Goal: Information Seeking & Learning: Check status

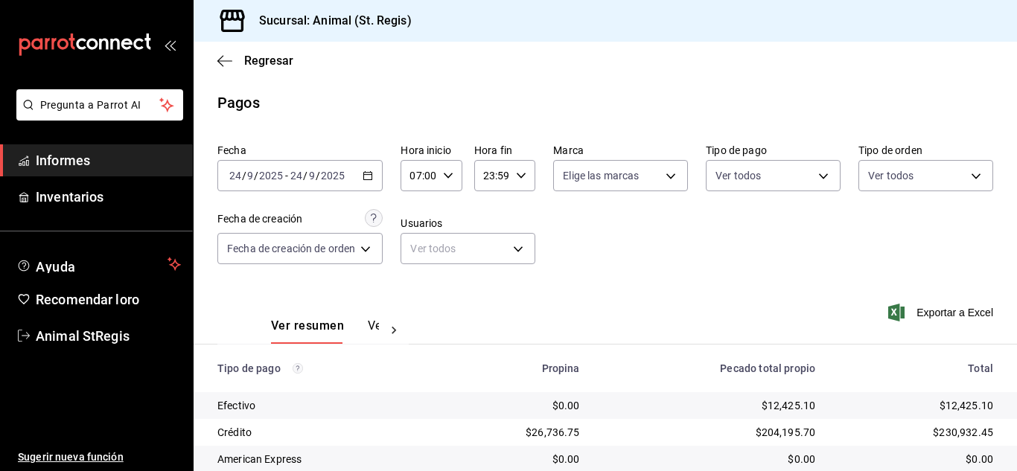
scroll to position [187, 0]
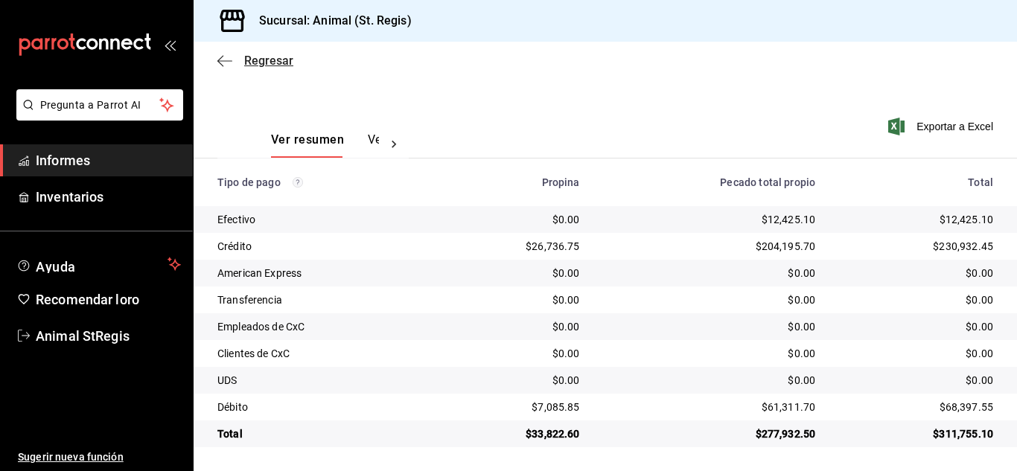
click at [271, 62] on font "Regresar" at bounding box center [268, 61] width 49 height 14
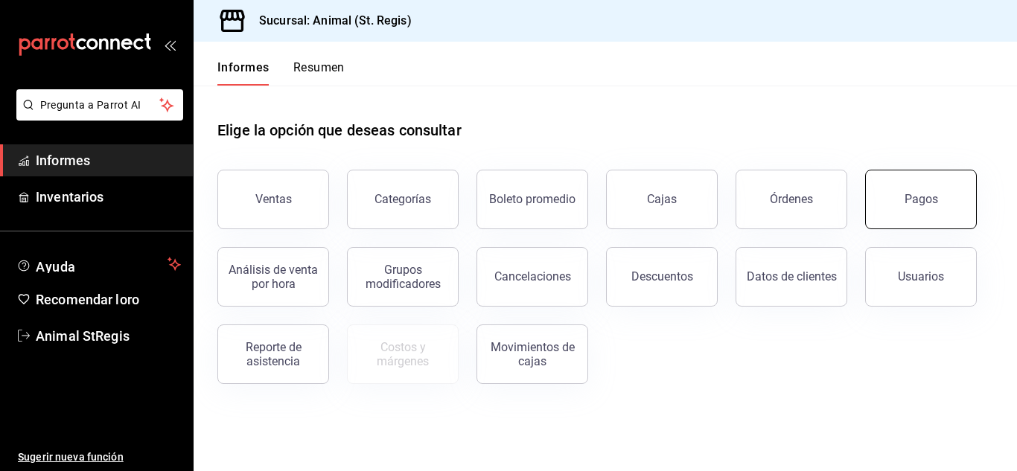
click at [909, 202] on font "Pagos" at bounding box center [920, 199] width 33 height 14
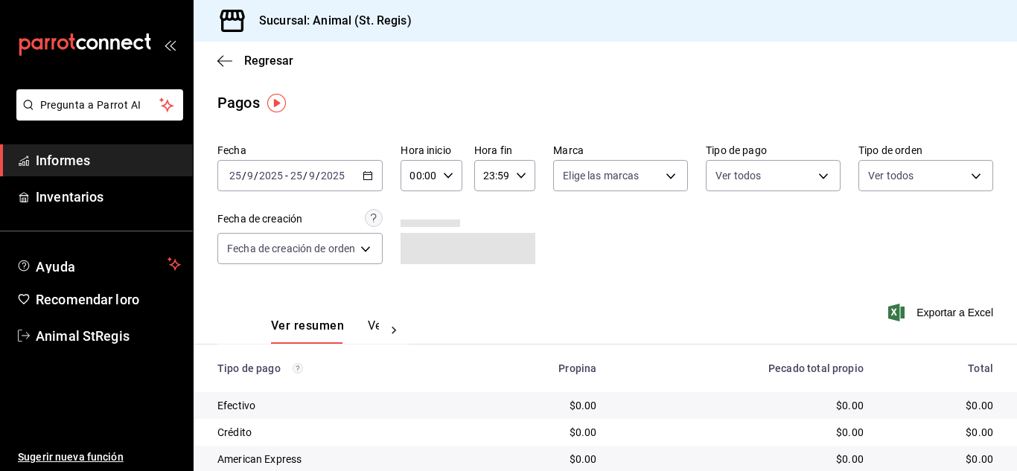
click at [287, 183] on div "[DATE] [DATE] - [DATE] [DATE]" at bounding box center [299, 175] width 165 height 31
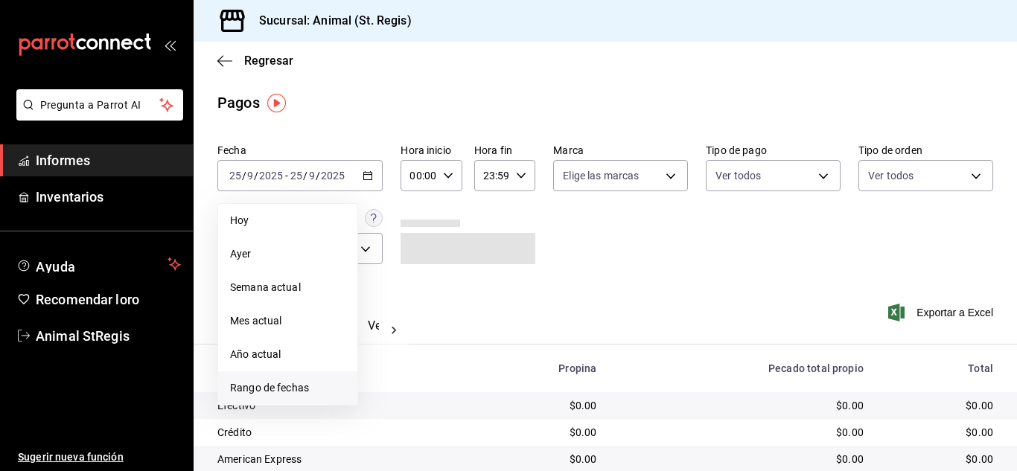
click at [273, 391] on font "Rango de fechas" at bounding box center [269, 388] width 79 height 12
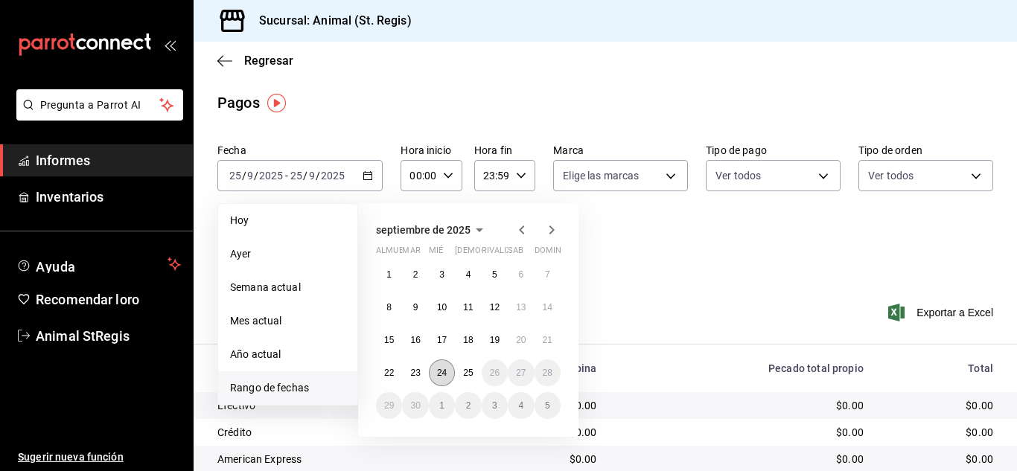
click at [441, 381] on button "24" at bounding box center [442, 373] width 26 height 27
click at [470, 377] on font "25" at bounding box center [468, 373] width 10 height 10
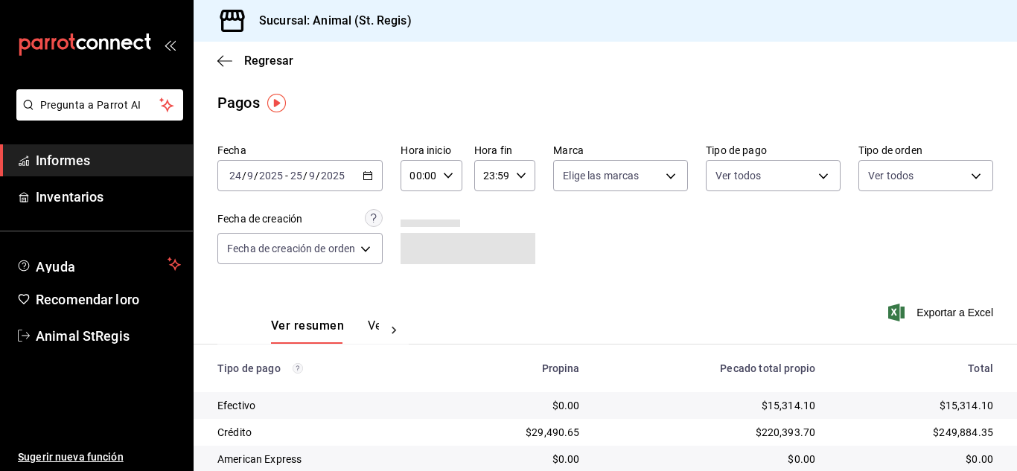
click at [444, 173] on \(Stroke\) "button" at bounding box center [448, 175] width 9 height 5
click at [412, 287] on font "02" at bounding box center [418, 285] width 12 height 12
type input "02:00"
click at [421, 280] on font "06" at bounding box center [418, 279] width 12 height 12
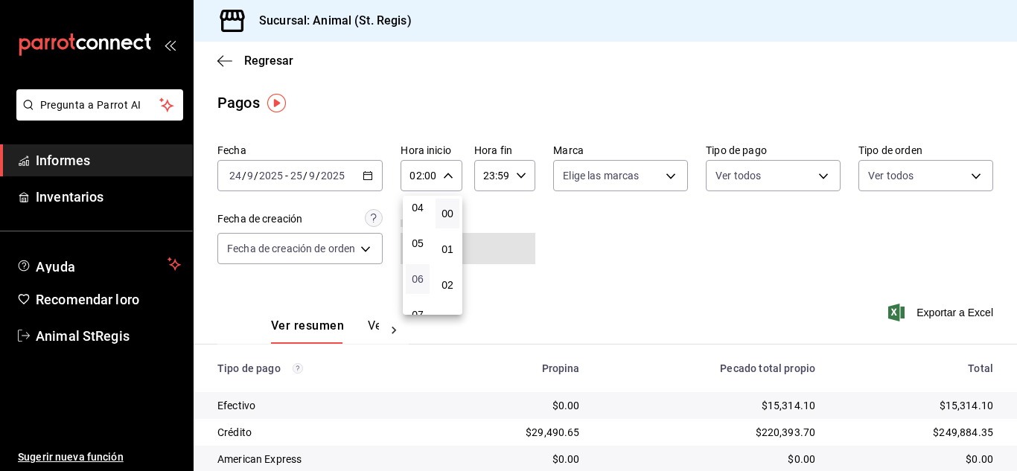
type input "06:00"
click at [620, 264] on div at bounding box center [508, 235] width 1017 height 471
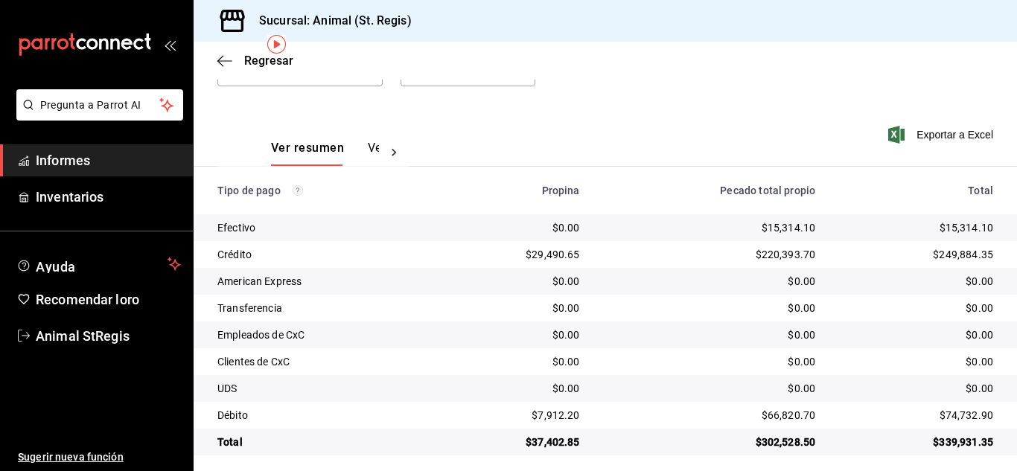
scroll to position [187, 0]
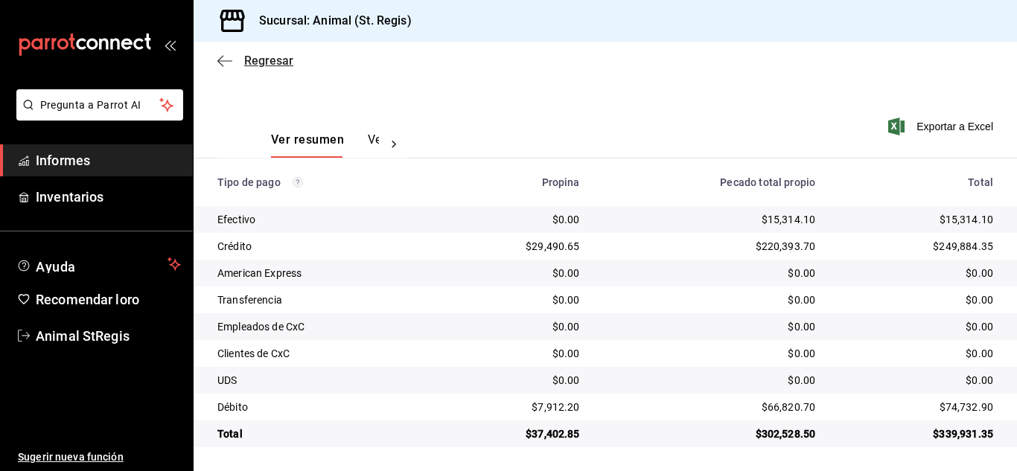
click at [259, 57] on font "Regresar" at bounding box center [268, 61] width 49 height 14
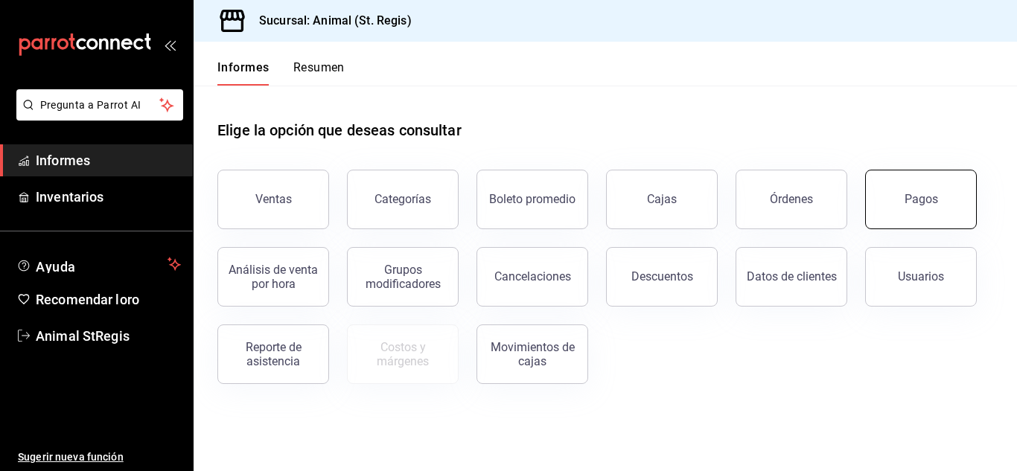
click at [907, 200] on font "Pagos" at bounding box center [920, 199] width 33 height 14
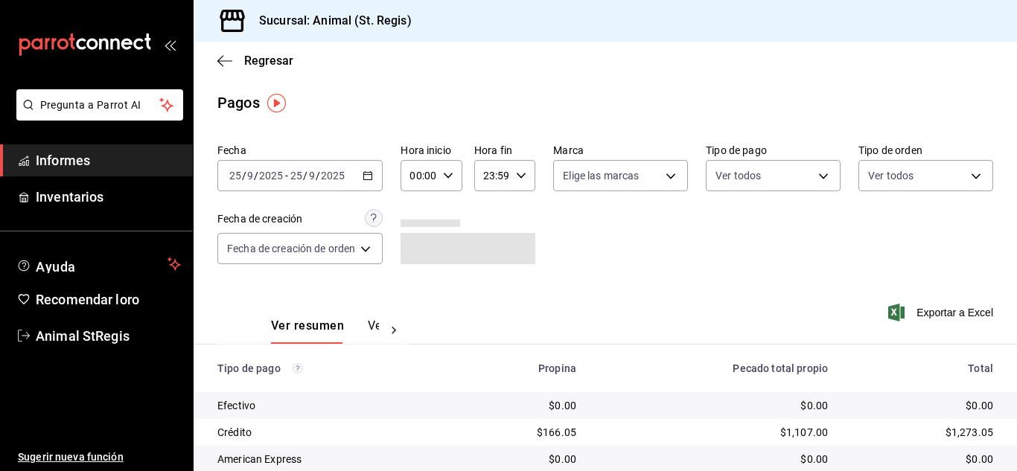
click at [257, 178] on font "/" at bounding box center [256, 176] width 4 height 12
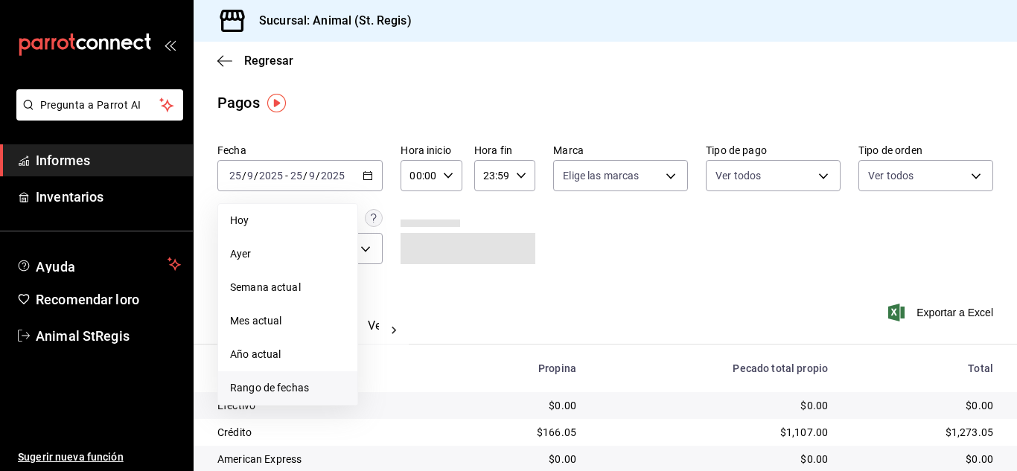
click at [269, 389] on font "Rango de fechas" at bounding box center [269, 388] width 79 height 12
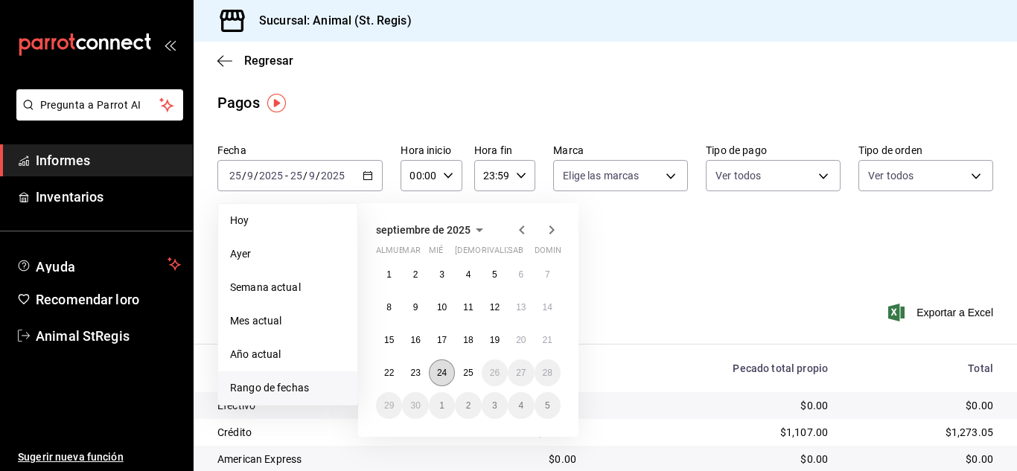
click at [449, 377] on button "24" at bounding box center [442, 373] width 26 height 27
click at [472, 379] on button "25" at bounding box center [468, 373] width 26 height 27
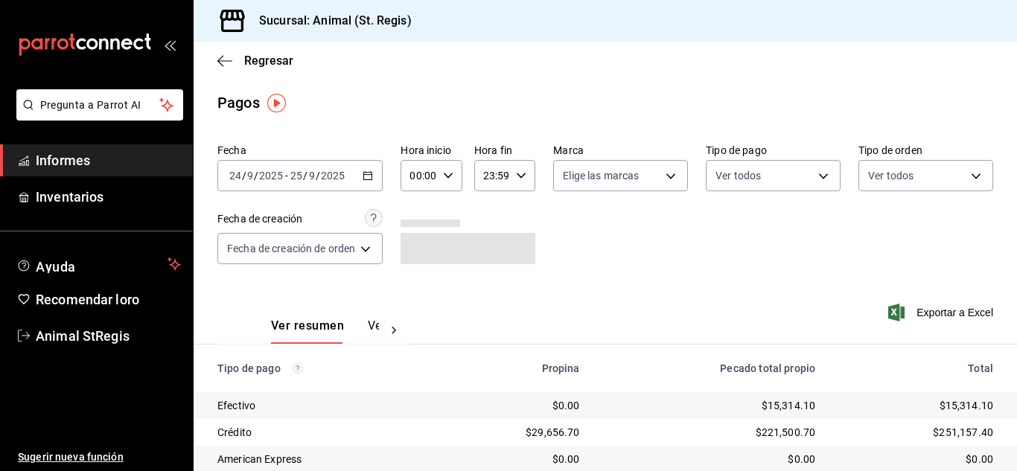
click at [443, 173] on icon "button" at bounding box center [448, 175] width 10 height 10
click at [414, 285] on font "02" at bounding box center [418, 285] width 12 height 12
type input "02:00"
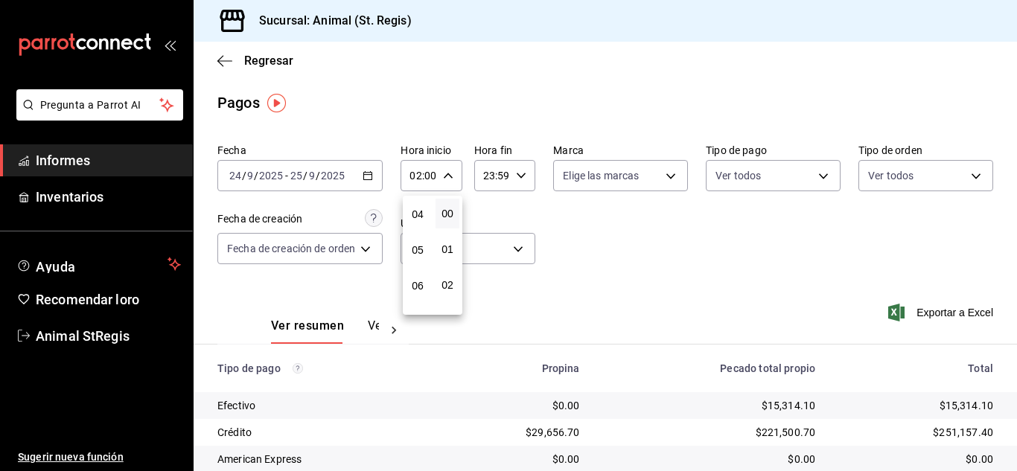
scroll to position [149, 0]
click at [418, 281] on font "06" at bounding box center [418, 279] width 12 height 12
type input "06:00"
click at [817, 269] on div at bounding box center [508, 235] width 1017 height 471
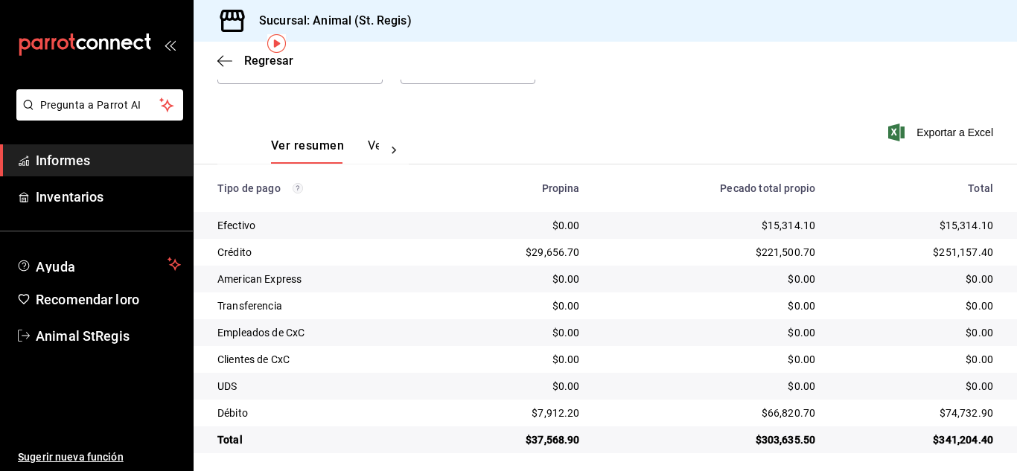
scroll to position [187, 0]
